Goal: Information Seeking & Learning: Understand process/instructions

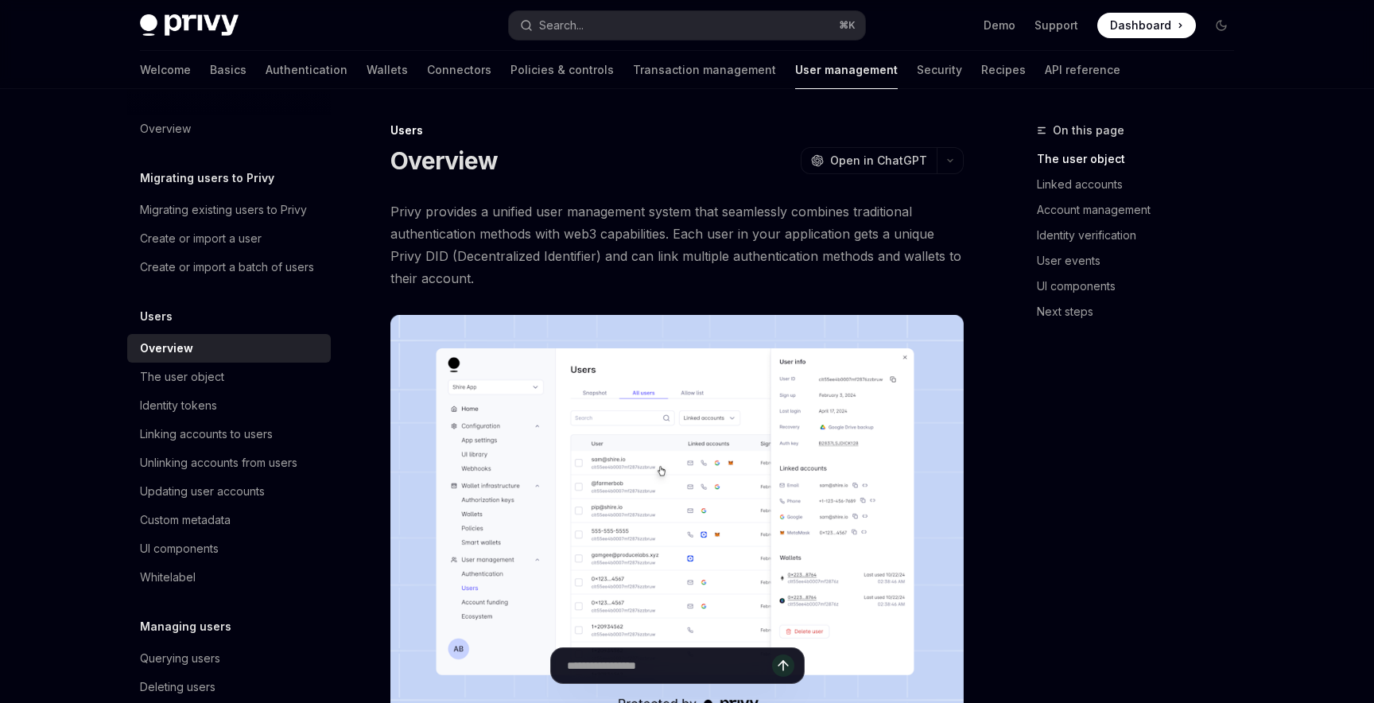
type textarea "*"
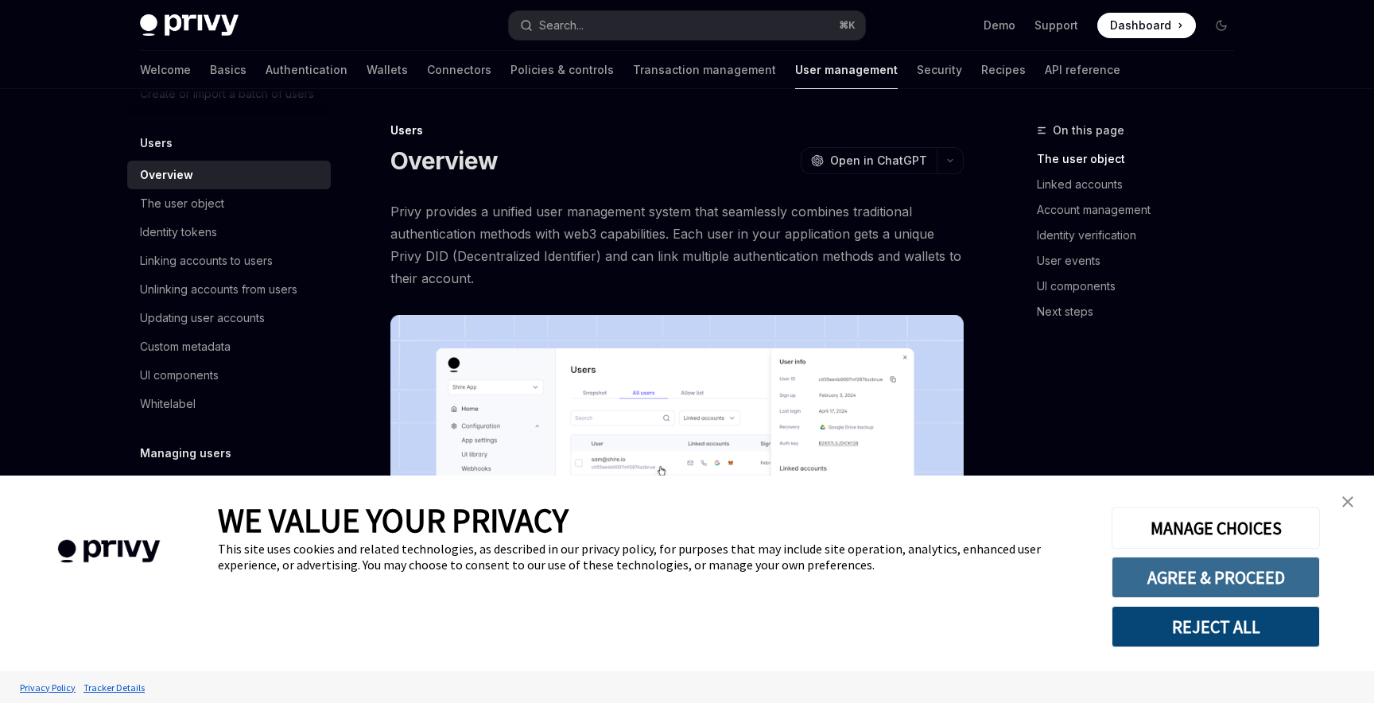
click at [1176, 582] on button "AGREE & PROCEED" at bounding box center [1216, 577] width 208 height 41
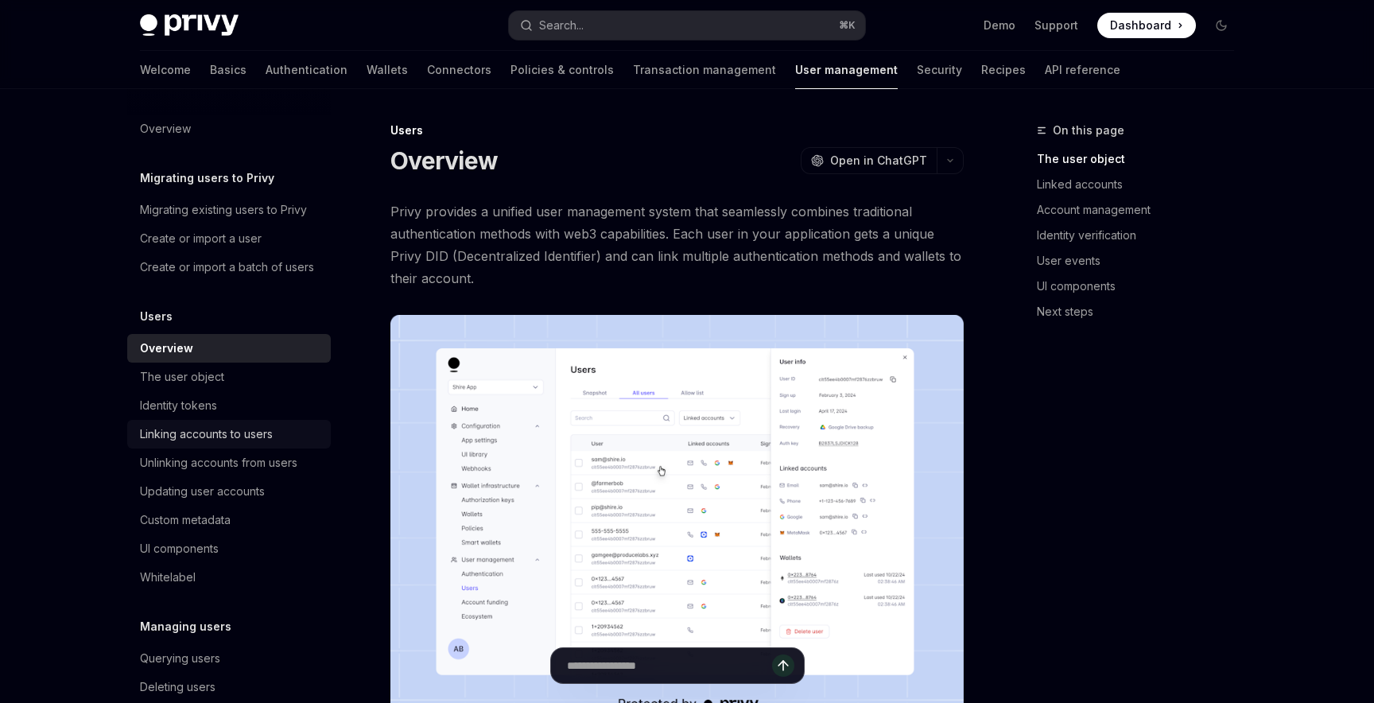
click at [227, 429] on div "Linking accounts to users" at bounding box center [206, 434] width 133 height 19
type textarea "*"
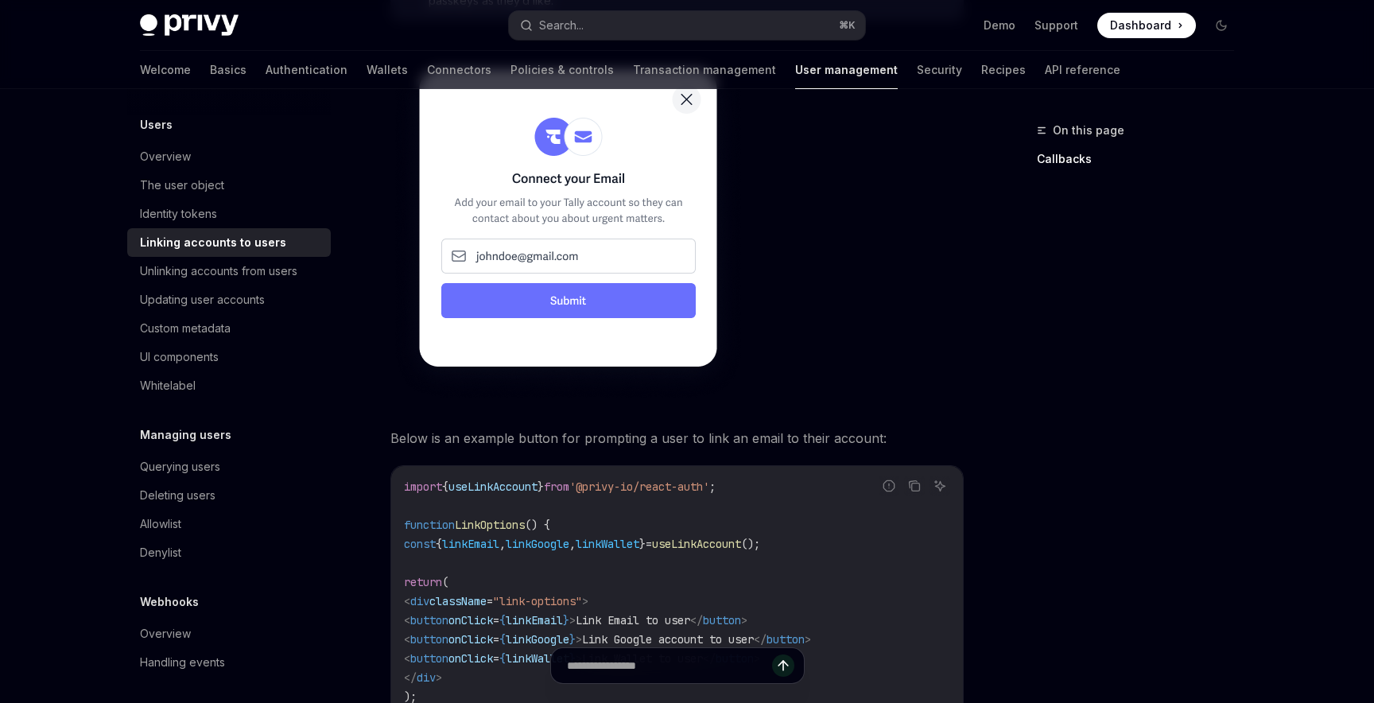
scroll to position [1035, 0]
